Goal: Check status: Check status

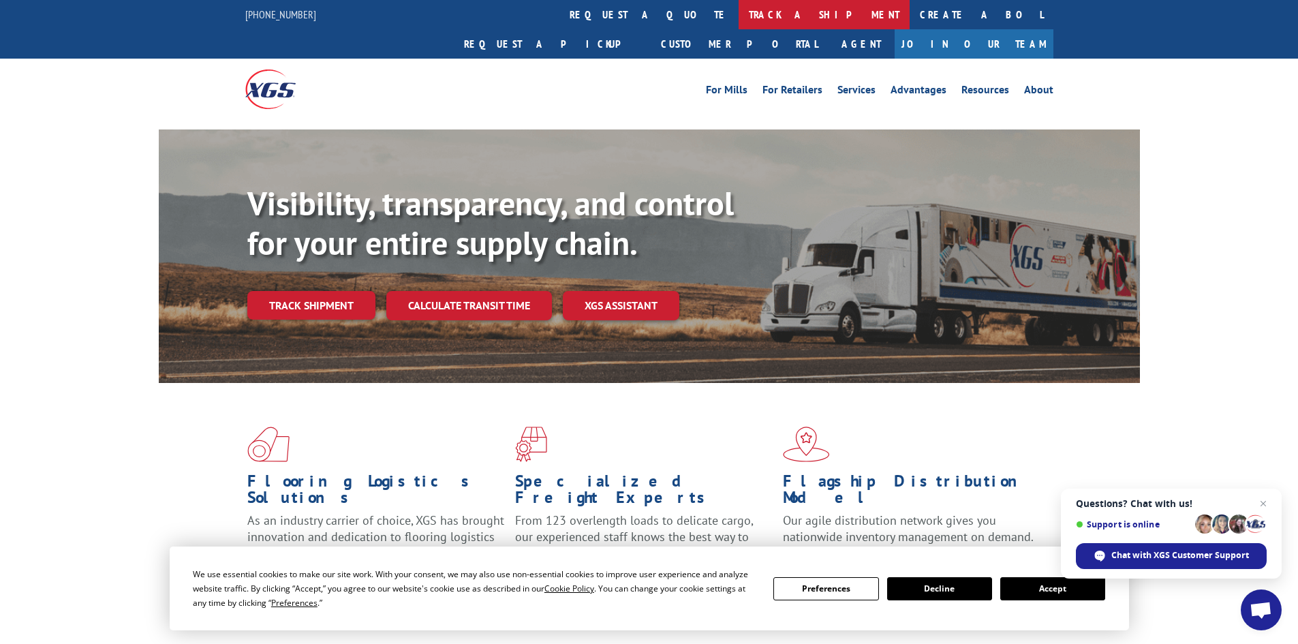
click at [738, 17] on link "track a shipment" at bounding box center [823, 14] width 171 height 29
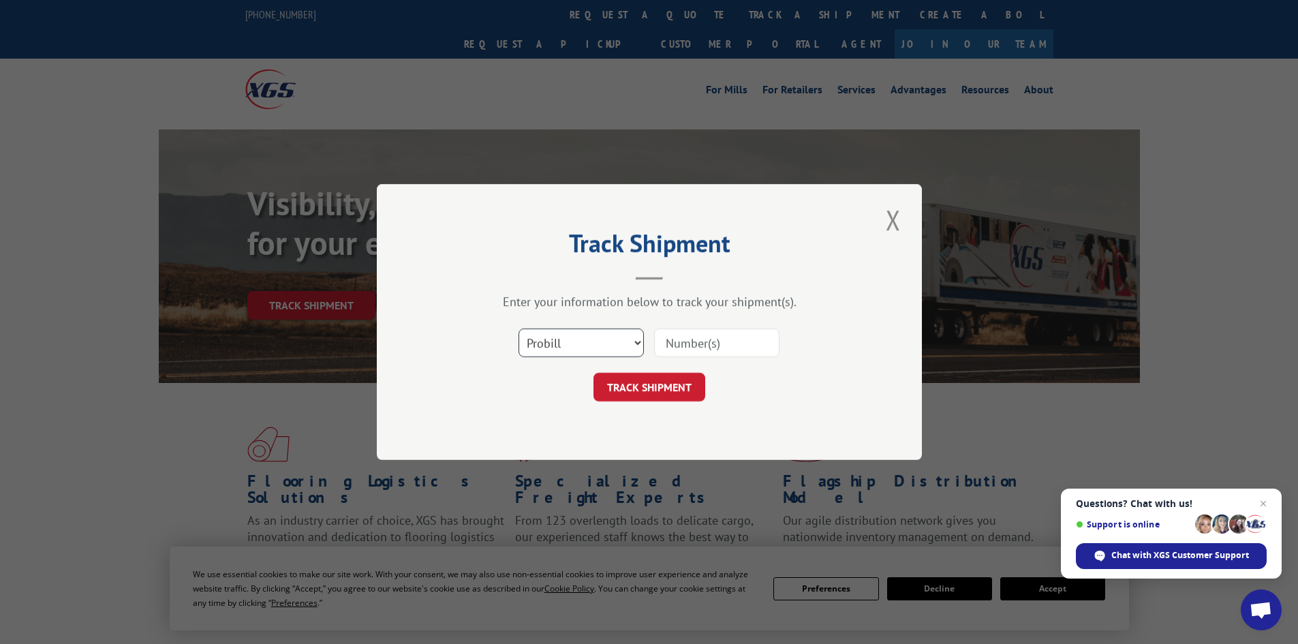
click at [636, 343] on select "Select category... Probill BOL PO" at bounding box center [580, 342] width 125 height 29
select select "bol"
click at [518, 328] on select "Select category... Probill BOL PO" at bounding box center [580, 342] width 125 height 29
click at [663, 347] on input at bounding box center [716, 342] width 125 height 29
paste input "5951841"
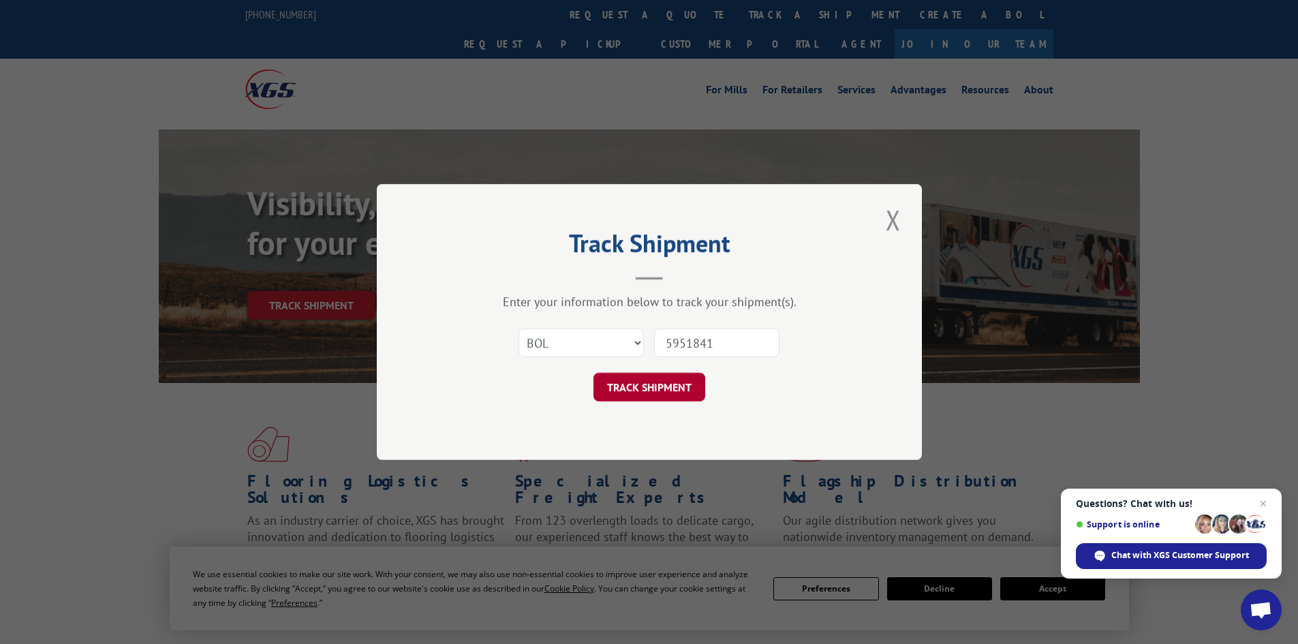
type input "5951841"
click at [653, 388] on button "TRACK SHIPMENT" at bounding box center [649, 387] width 112 height 29
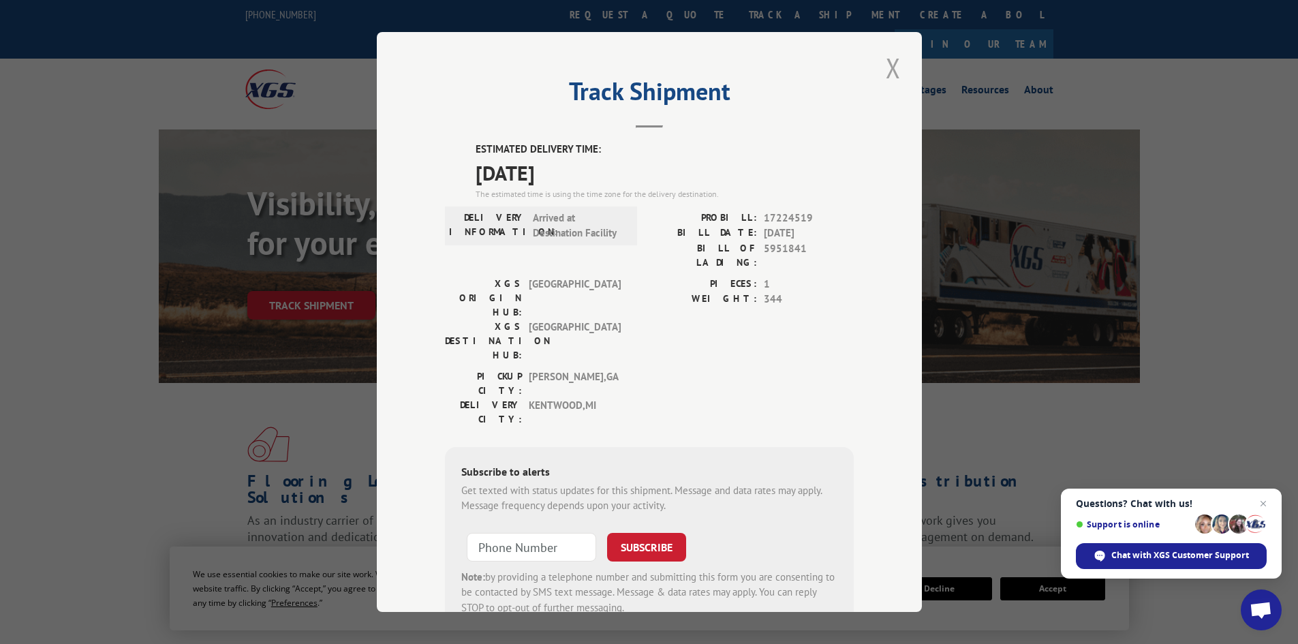
click at [886, 70] on button "Close modal" at bounding box center [892, 67] width 23 height 37
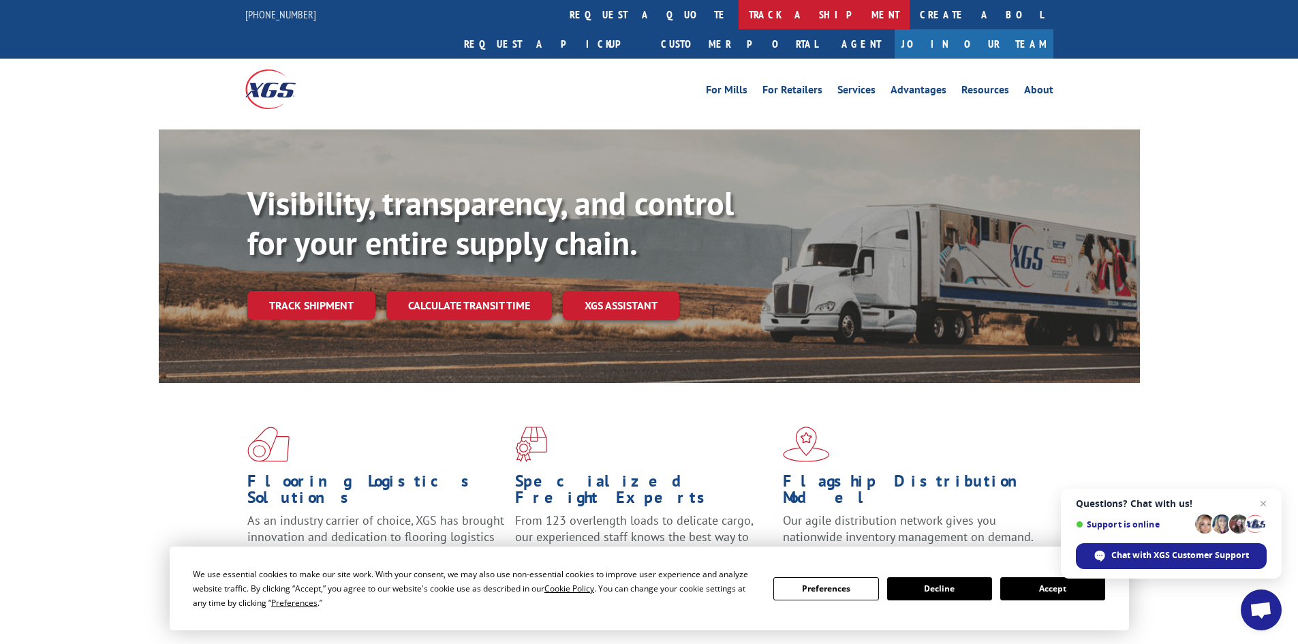
click at [738, 15] on link "track a shipment" at bounding box center [823, 14] width 171 height 29
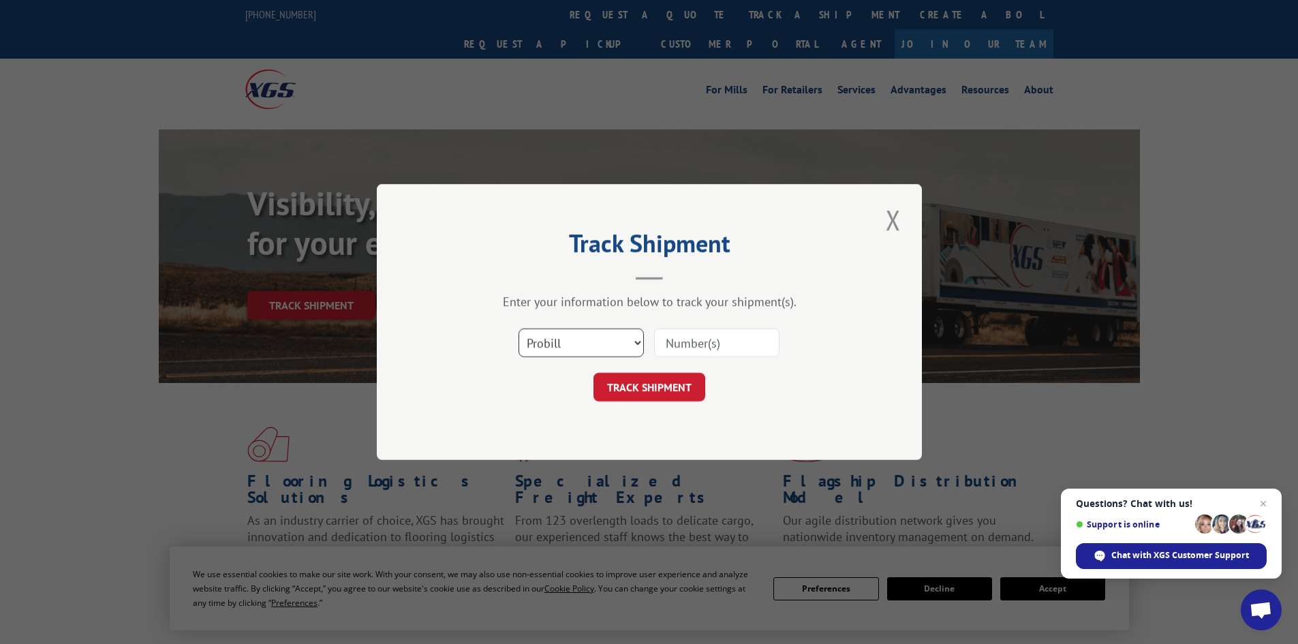
click at [633, 342] on select "Select category... Probill BOL PO" at bounding box center [580, 342] width 125 height 29
select select "bol"
click at [518, 328] on select "Select category... Probill BOL PO" at bounding box center [580, 342] width 125 height 29
click at [635, 386] on button "TRACK SHIPMENT" at bounding box center [649, 387] width 112 height 29
paste input "5951841"
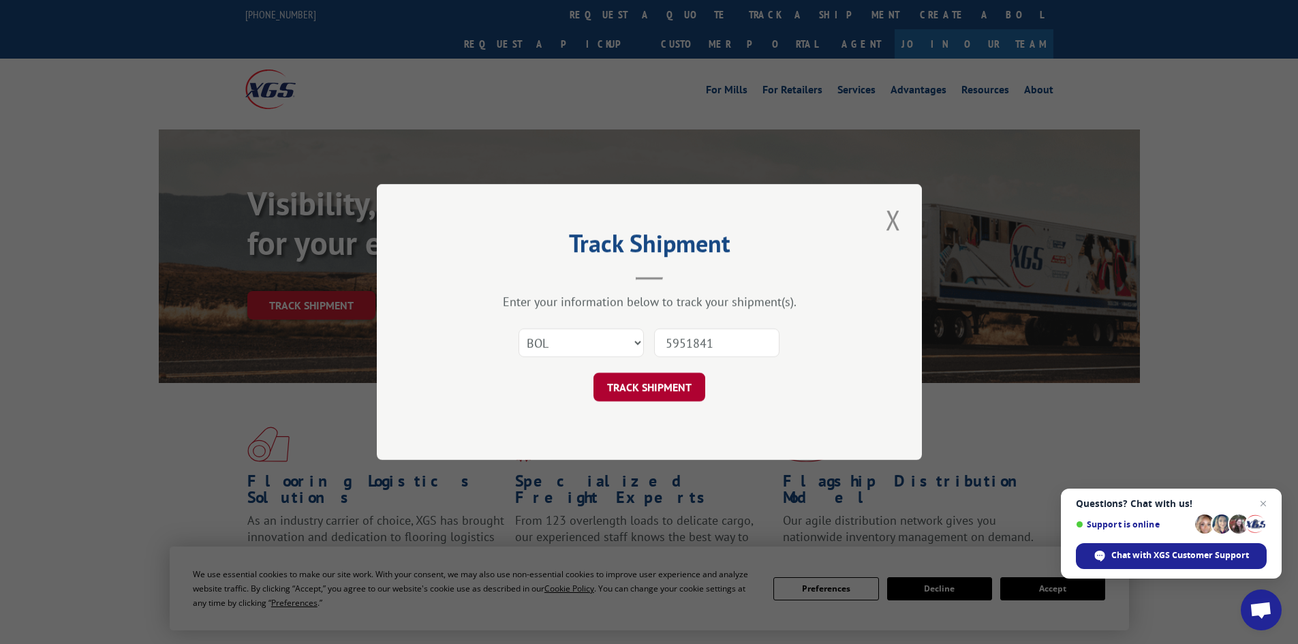
type input "5951841"
click at [657, 383] on button "TRACK SHIPMENT" at bounding box center [649, 387] width 112 height 29
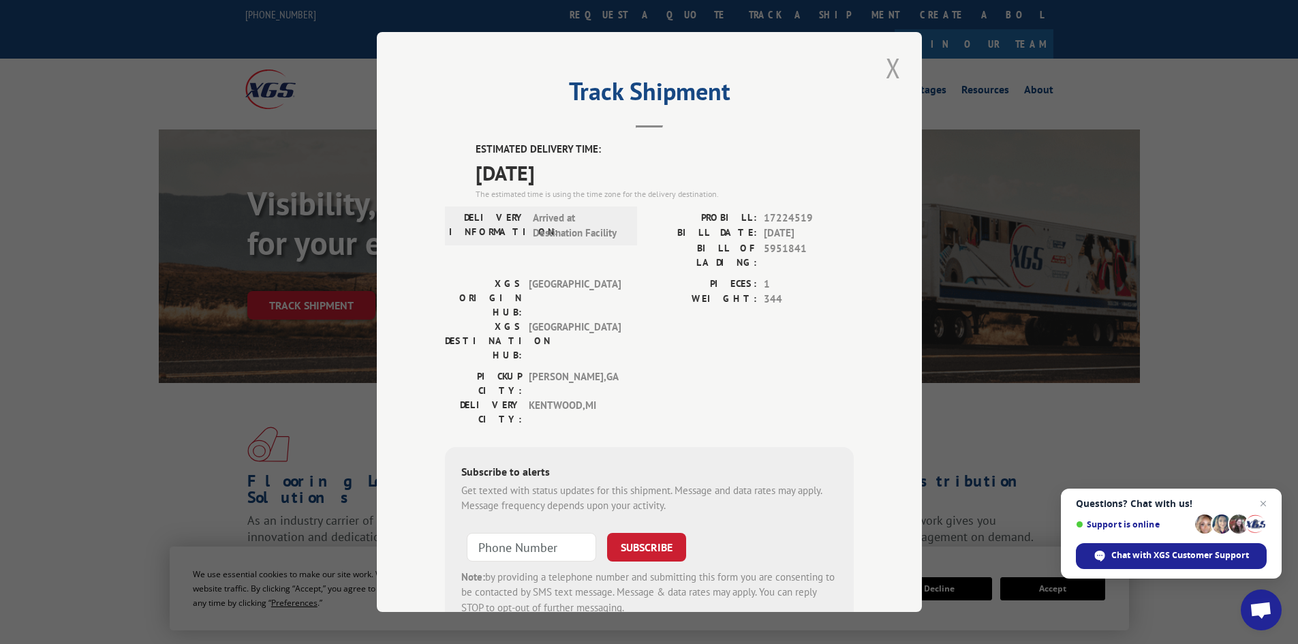
click at [886, 67] on button "Close modal" at bounding box center [892, 67] width 23 height 37
